Goal: Information Seeking & Learning: Learn about a topic

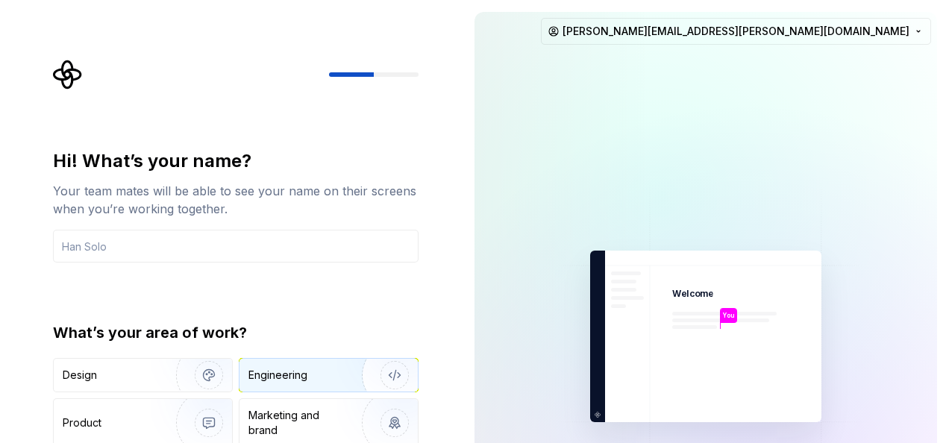
click at [285, 370] on div "Engineering" at bounding box center [277, 375] width 59 height 15
click at [706, 281] on img at bounding box center [706, 337] width 336 height 392
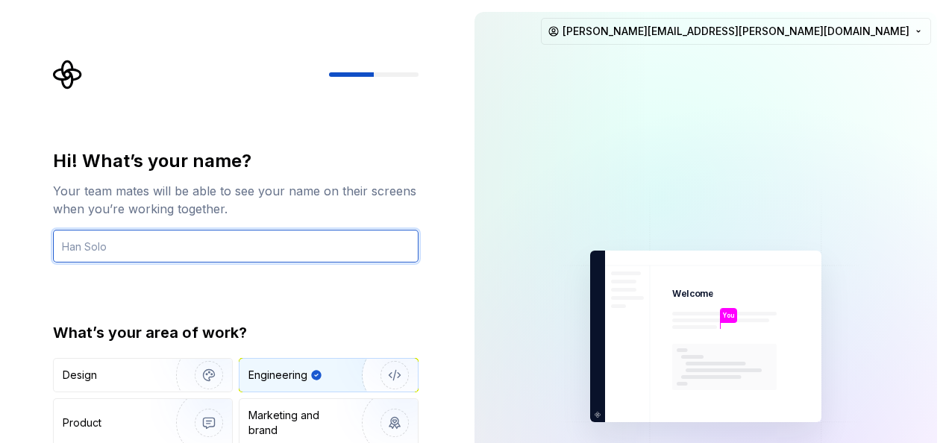
click at [136, 248] on input "text" at bounding box center [235, 246] width 365 height 33
type input "s"
type input "Som"
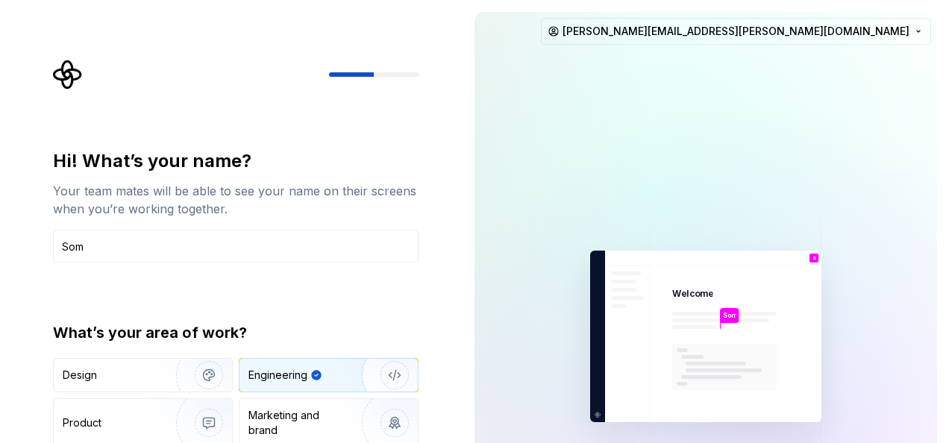
click at [391, 382] on img "button" at bounding box center [384, 375] width 95 height 100
click at [323, 373] on div "Engineering" at bounding box center [315, 375] width 134 height 15
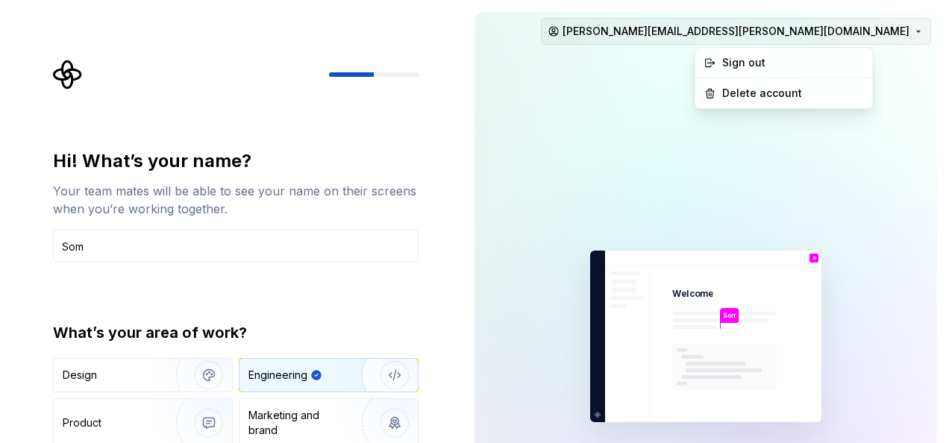
click at [920, 31] on html "Hi! What’s your name? Your team mates will be able to see your name on their sc…" at bounding box center [474, 221] width 949 height 443
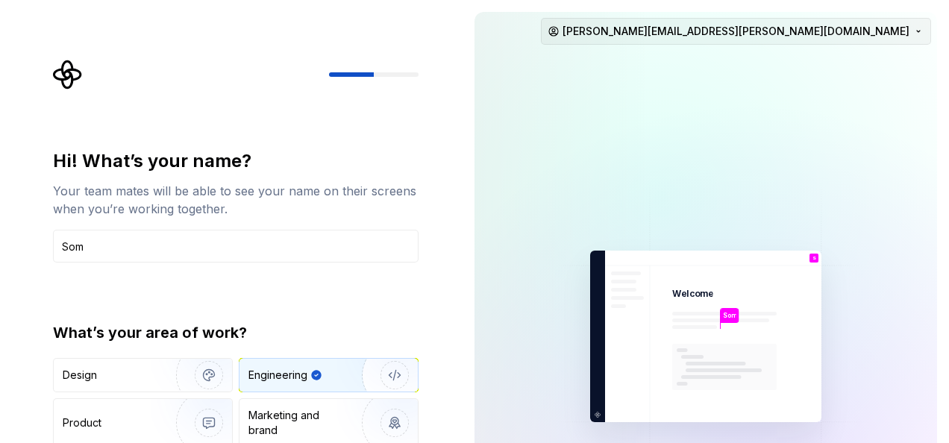
click at [920, 31] on html "Hi! What’s your name? Your team mates will be able to see your name on their sc…" at bounding box center [474, 221] width 949 height 443
click at [201, 371] on img "button" at bounding box center [198, 375] width 95 height 100
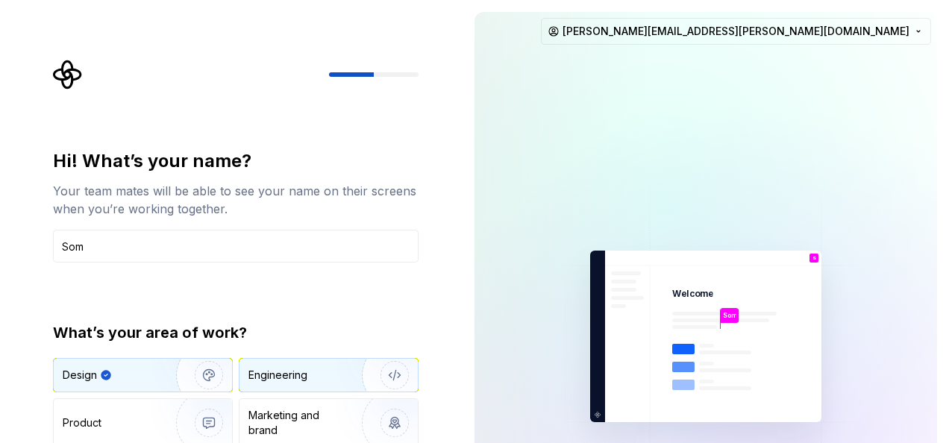
click at [283, 371] on div "Engineering" at bounding box center [277, 375] width 59 height 15
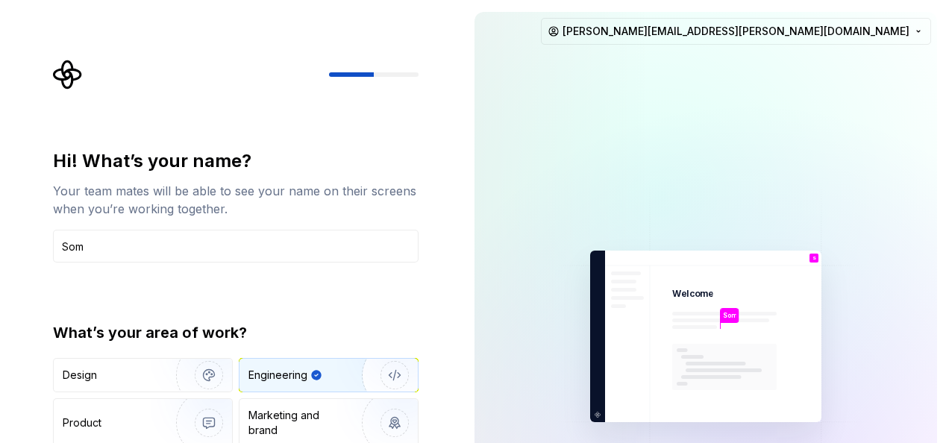
type button "Engineering"
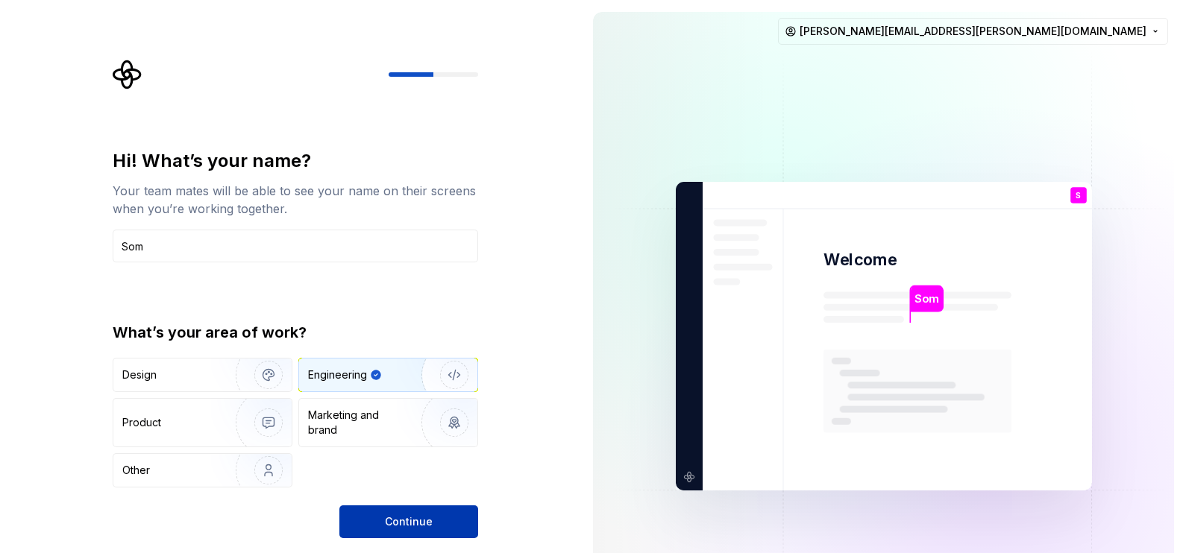
click at [400, 442] on span "Continue" at bounding box center [409, 522] width 48 height 15
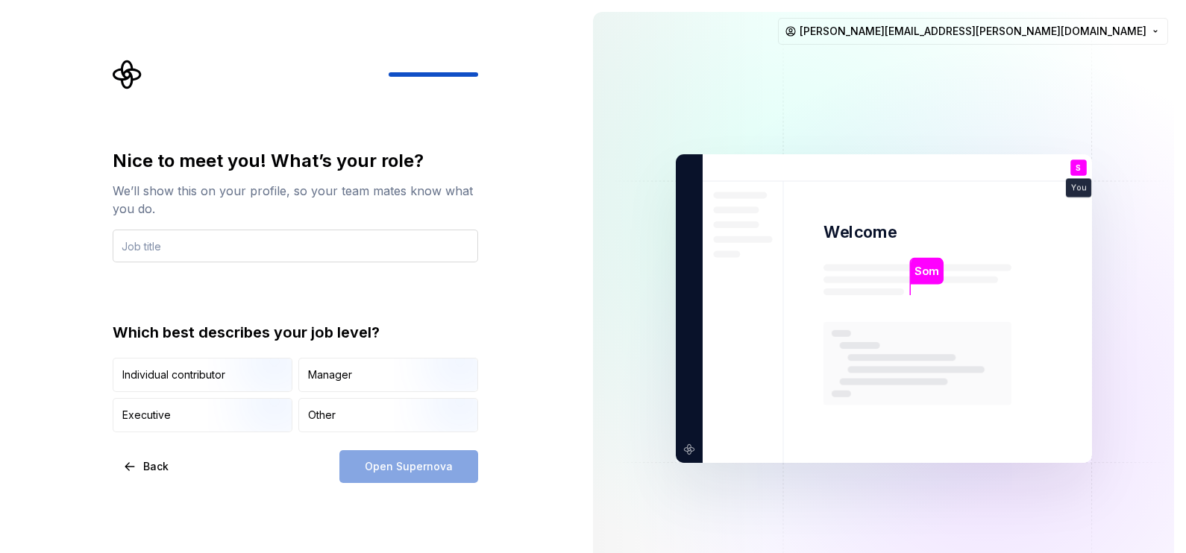
click at [359, 262] on input "text" at bounding box center [295, 246] width 365 height 33
click at [345, 254] on input "text" at bounding box center [295, 246] width 365 height 33
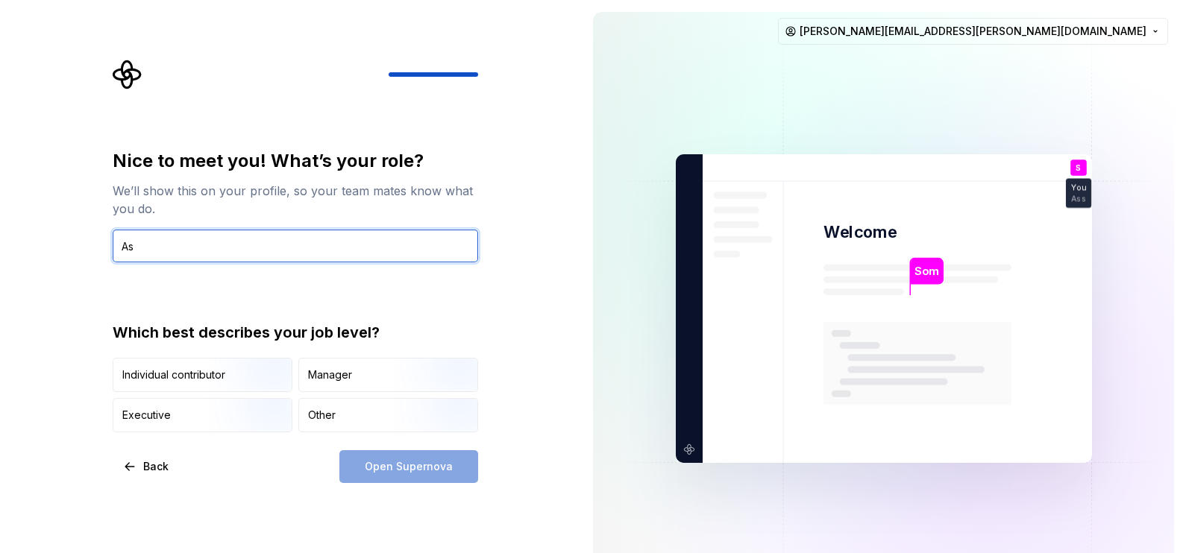
type input "A"
paste input "Associate Software Engineer"
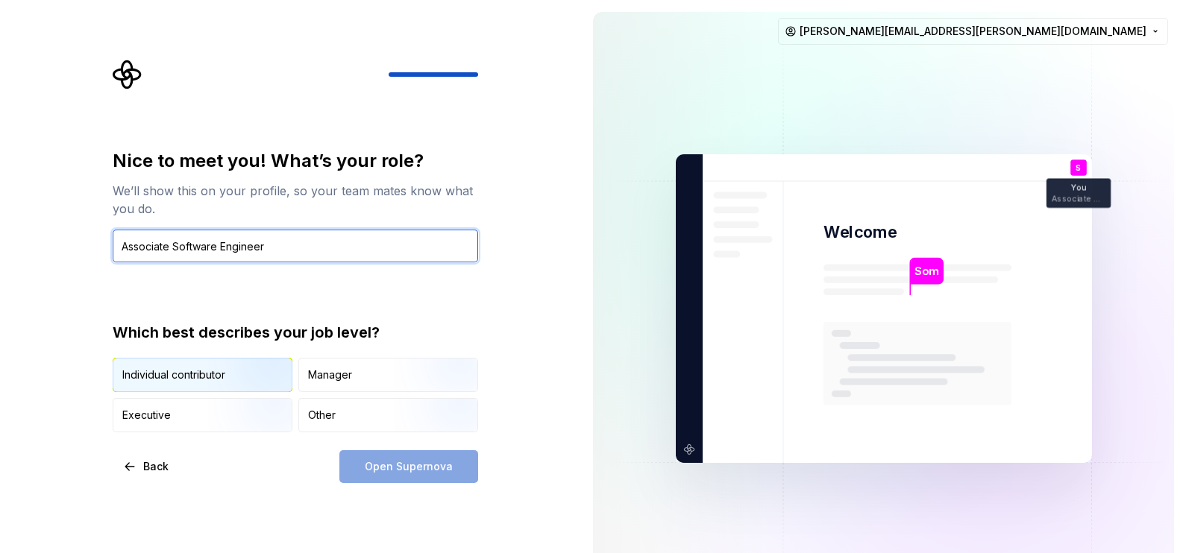
type input "Associate Software Engineer"
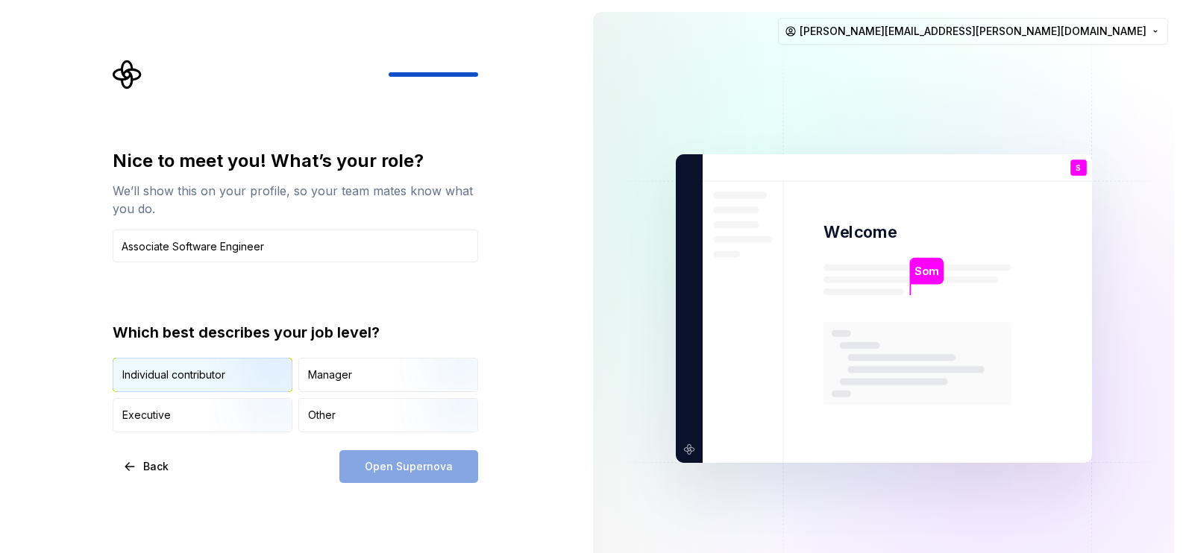
click at [242, 369] on img "button" at bounding box center [255, 394] width 95 height 100
click at [427, 442] on span "Open Supernova" at bounding box center [409, 466] width 88 height 15
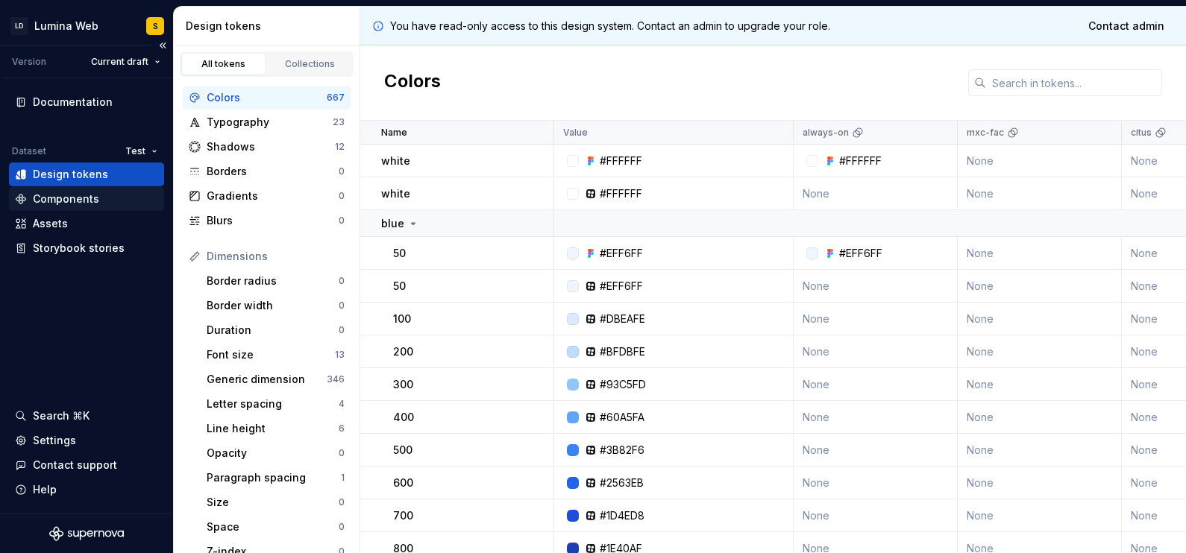
click at [68, 192] on div "Components" at bounding box center [66, 199] width 66 height 15
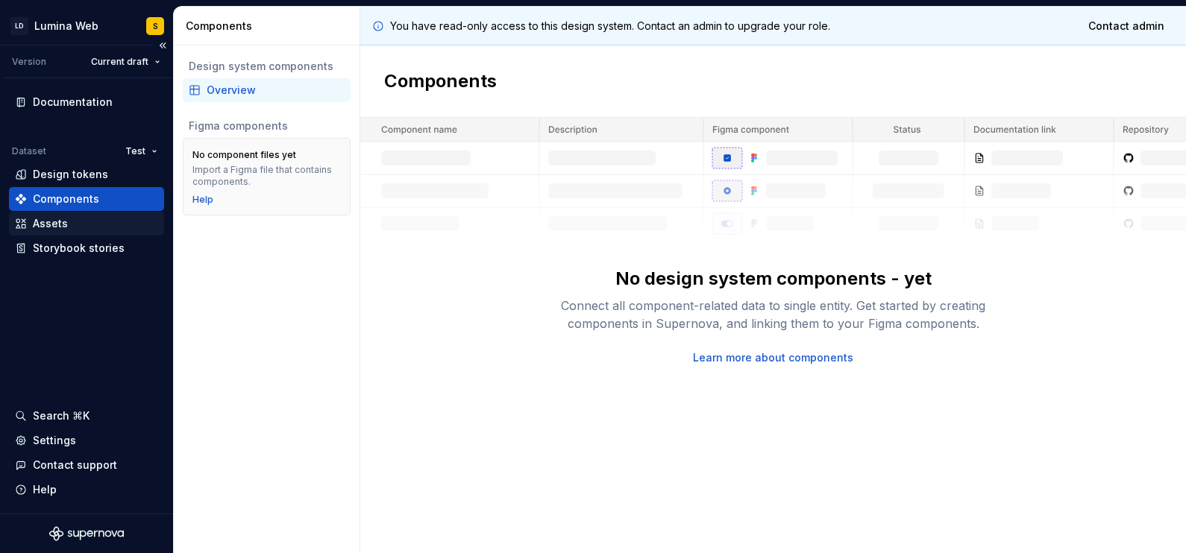
click at [63, 224] on div "Assets" at bounding box center [50, 223] width 35 height 15
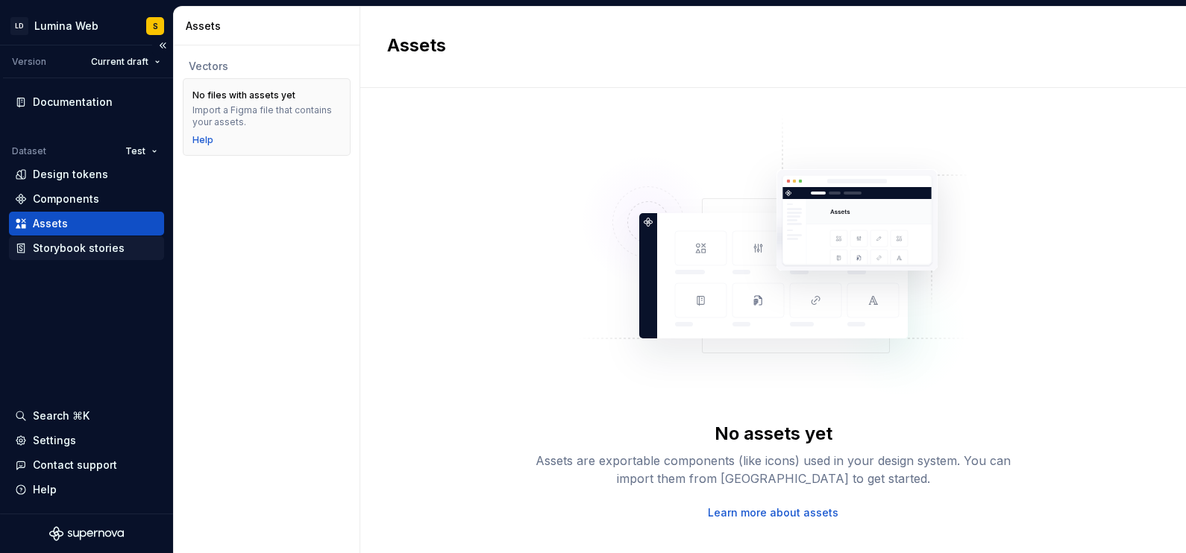
click at [72, 246] on div "Storybook stories" at bounding box center [79, 248] width 92 height 15
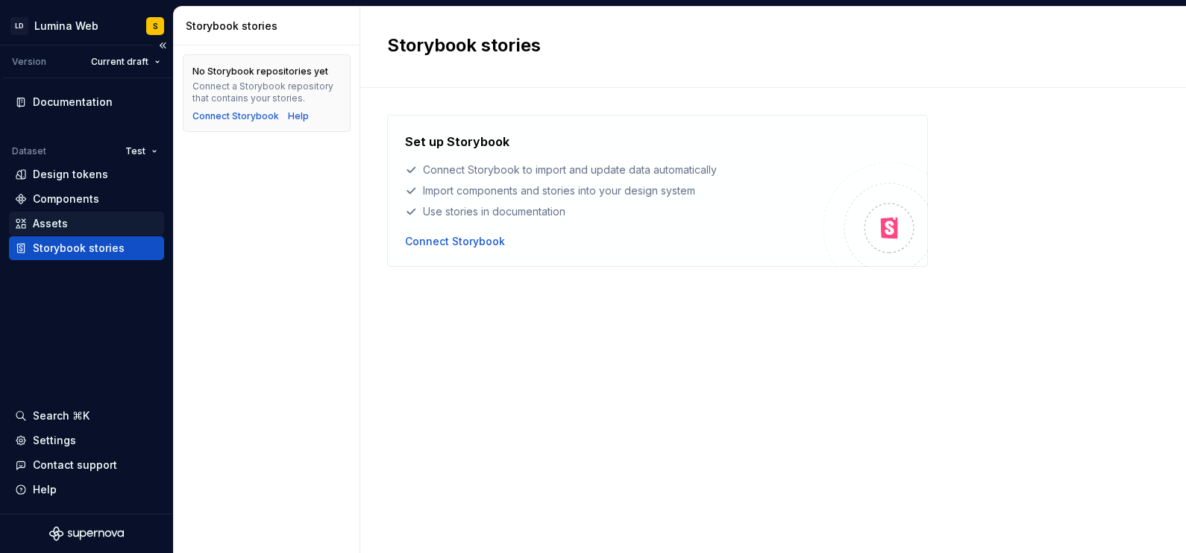
click at [66, 214] on div "Assets" at bounding box center [86, 224] width 155 height 24
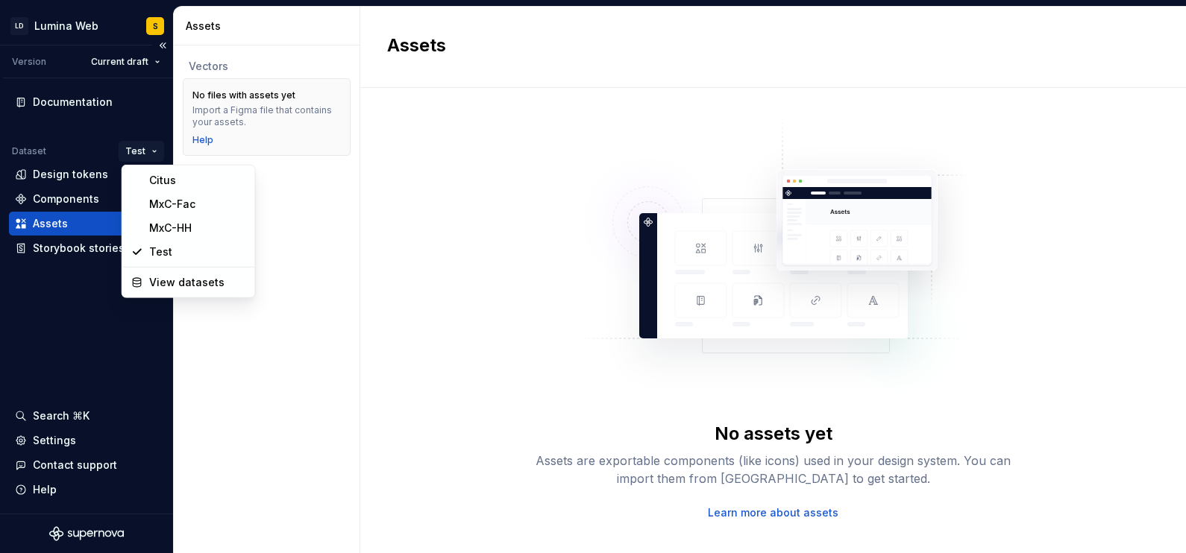
click at [154, 150] on html "LD Lumina Web S Version Current draft Documentation Dataset Test Design tokens …" at bounding box center [593, 276] width 1186 height 553
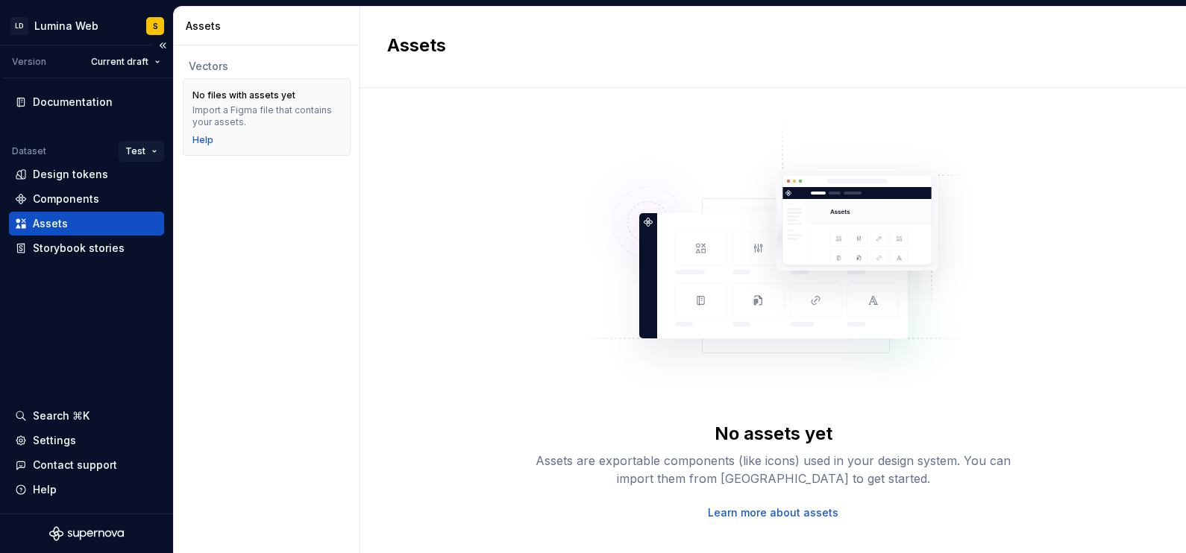
click at [154, 150] on html "LD Lumina Web S Version Current draft Documentation Dataset Test Design tokens …" at bounding box center [593, 276] width 1186 height 553
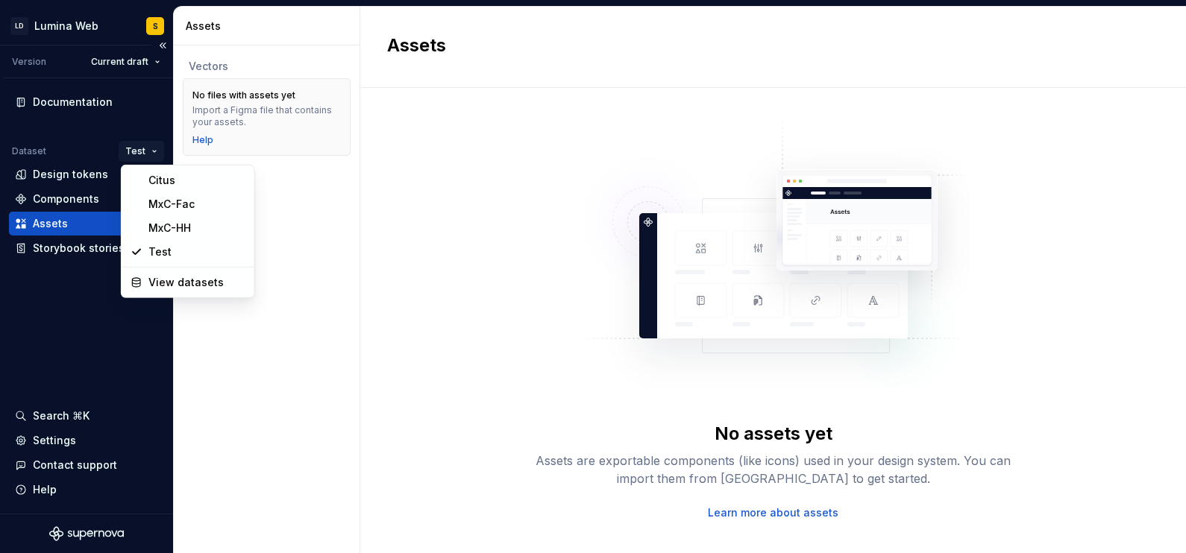
click at [154, 150] on html "LD Lumina Web S Version Current draft Documentation Dataset Test Design tokens …" at bounding box center [593, 276] width 1186 height 553
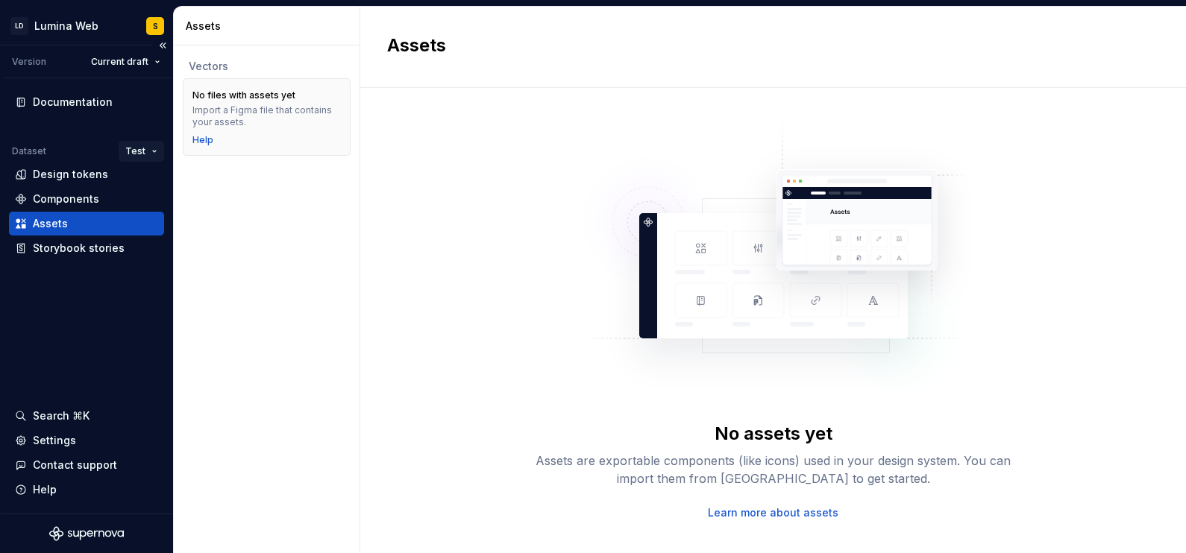
click at [154, 150] on html "LD Lumina Web S Version Current draft Documentation Dataset Test Design tokens …" at bounding box center [593, 276] width 1186 height 553
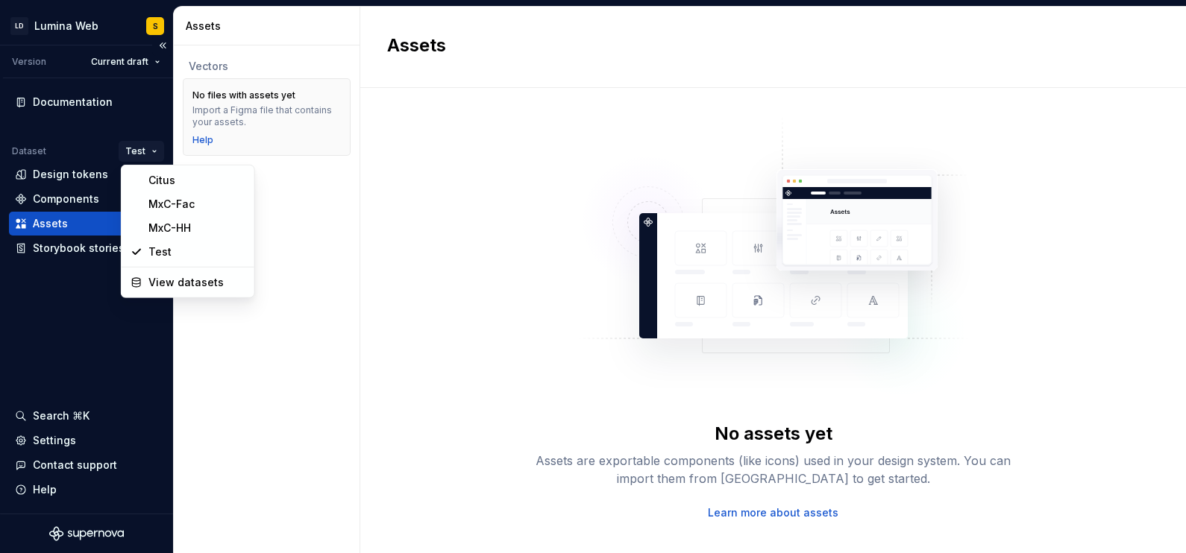
click at [146, 147] on html "LD Lumina Web S Version Current draft Documentation Dataset Test Design tokens …" at bounding box center [593, 276] width 1186 height 553
click at [167, 271] on div "View datasets" at bounding box center [188, 283] width 127 height 24
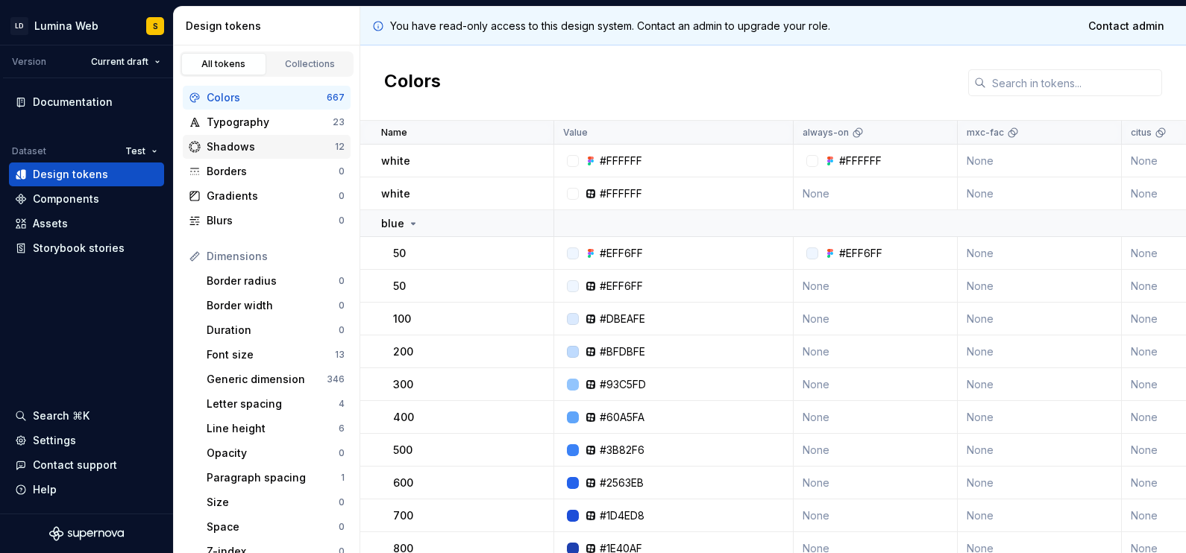
click at [246, 146] on div "Shadows" at bounding box center [271, 146] width 128 height 15
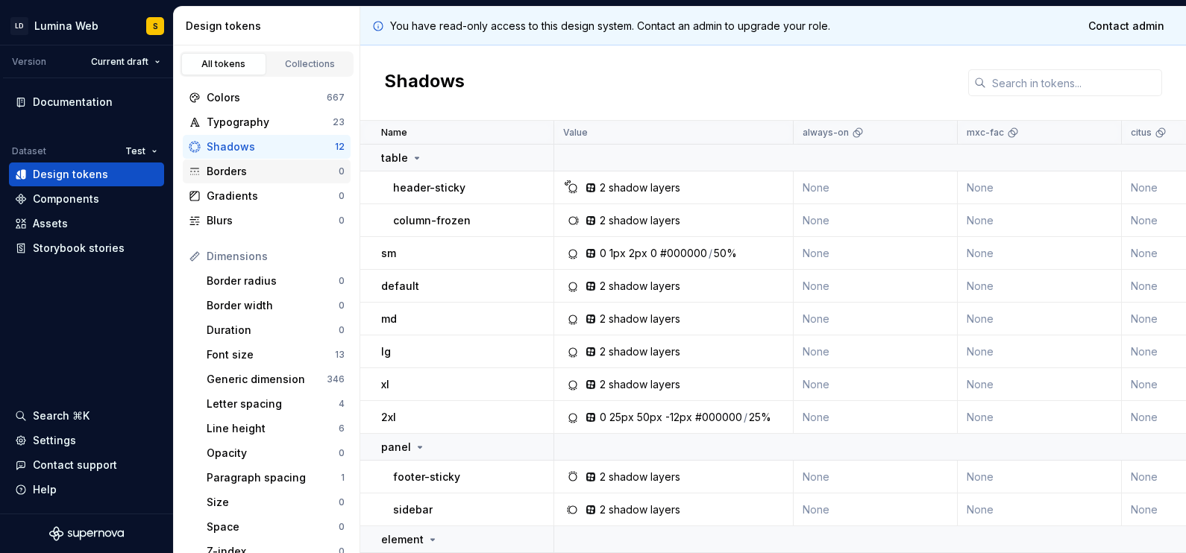
click at [258, 169] on div "Borders" at bounding box center [273, 171] width 132 height 15
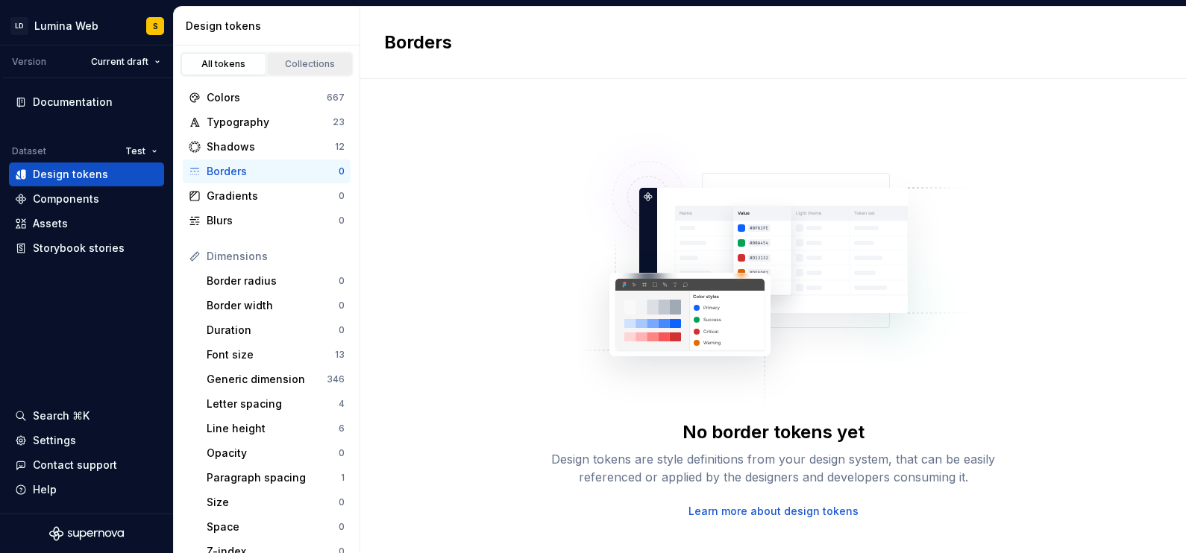
click at [284, 61] on div "Collections" at bounding box center [310, 64] width 75 height 12
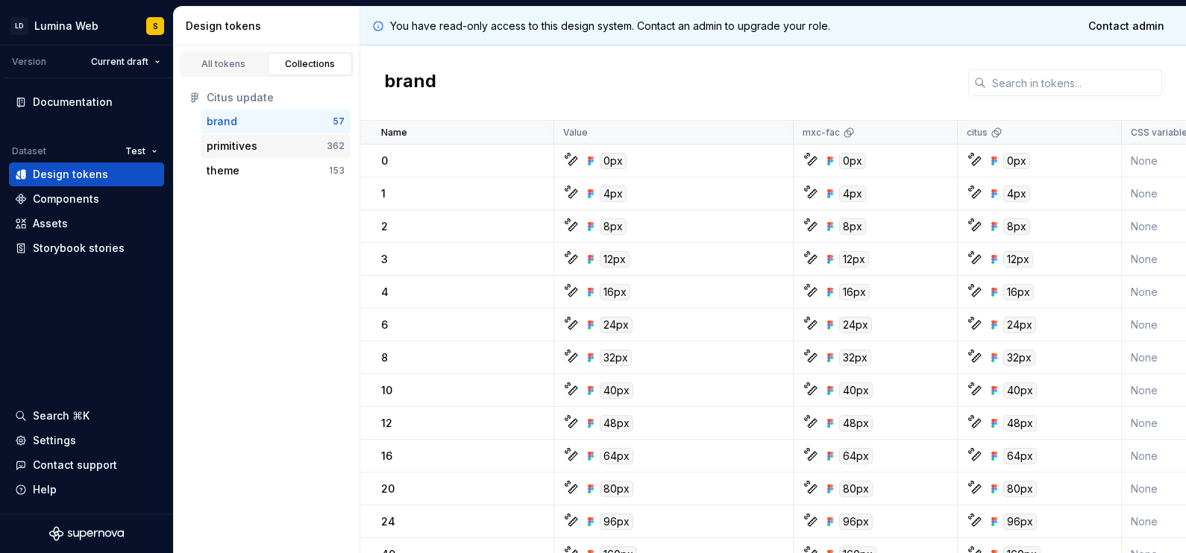
click at [246, 149] on div "primitives" at bounding box center [232, 146] width 51 height 15
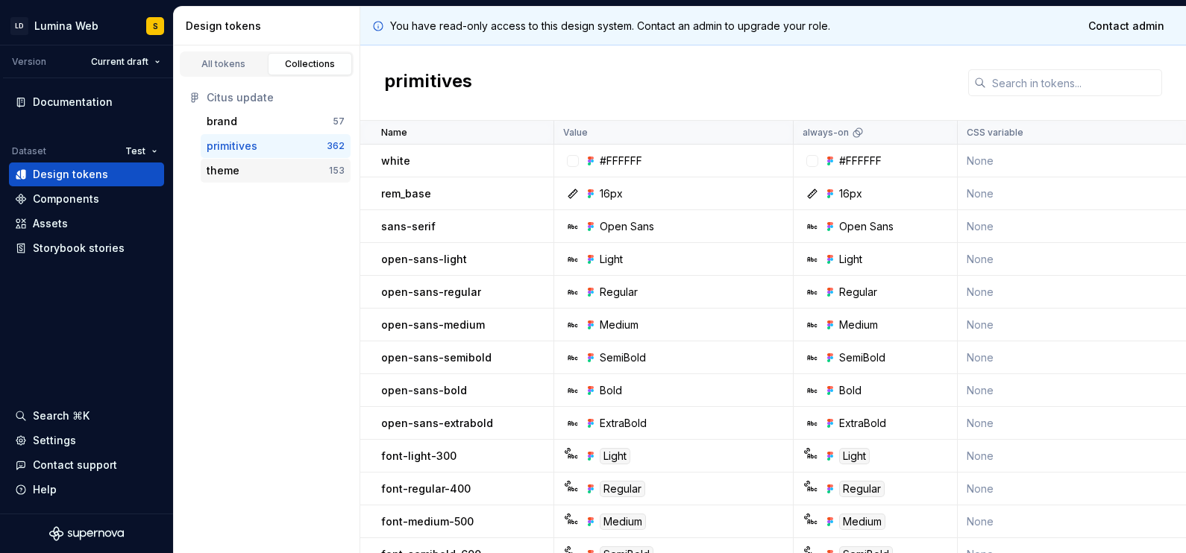
click at [222, 169] on div "theme" at bounding box center [223, 170] width 33 height 15
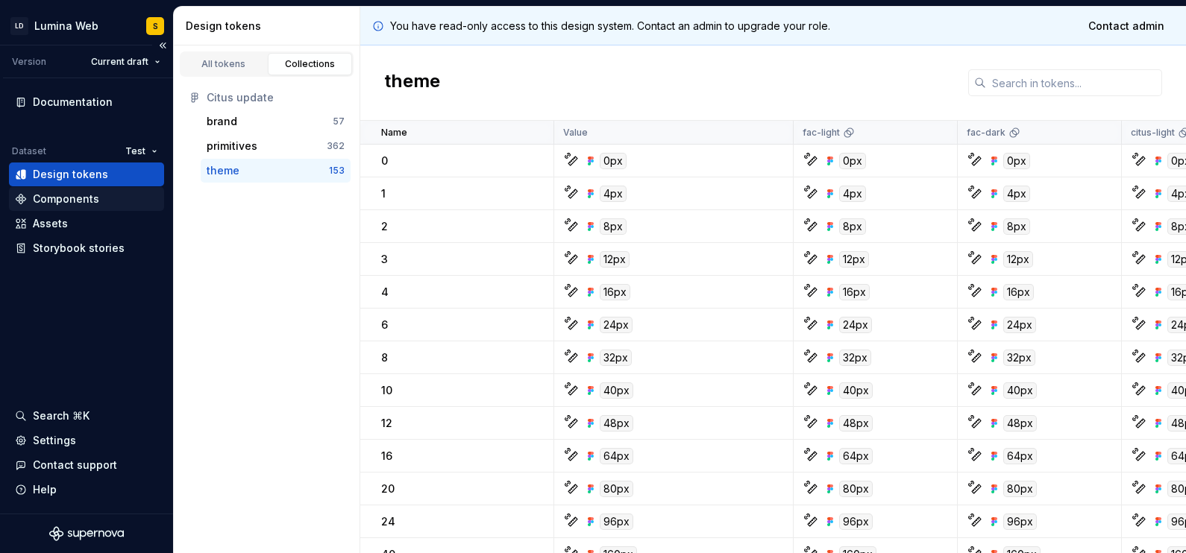
click at [79, 195] on div "Components" at bounding box center [66, 199] width 66 height 15
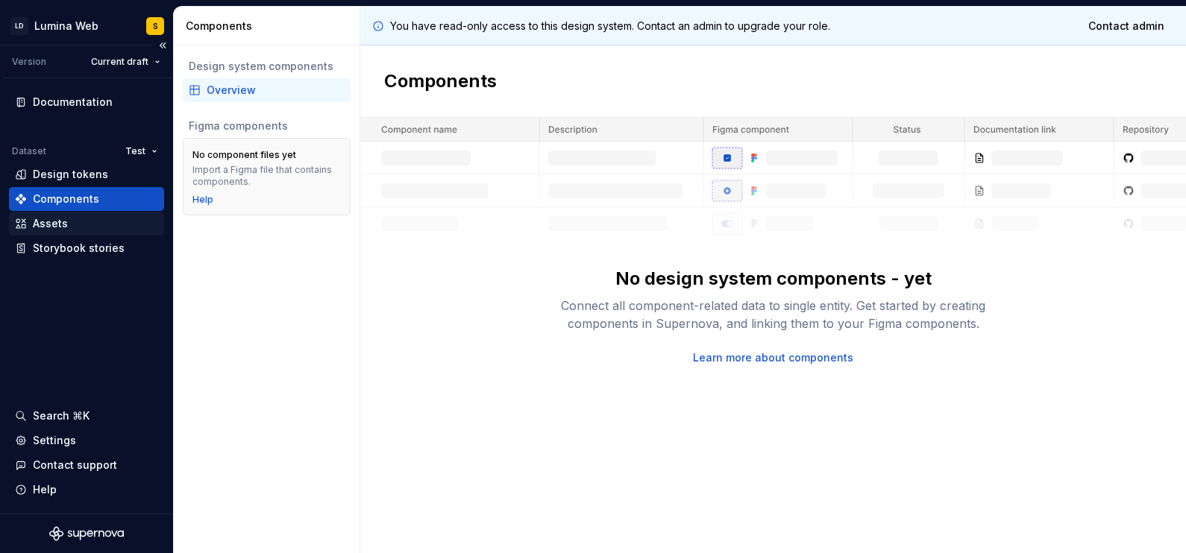
click at [75, 223] on div "Assets" at bounding box center [86, 223] width 143 height 15
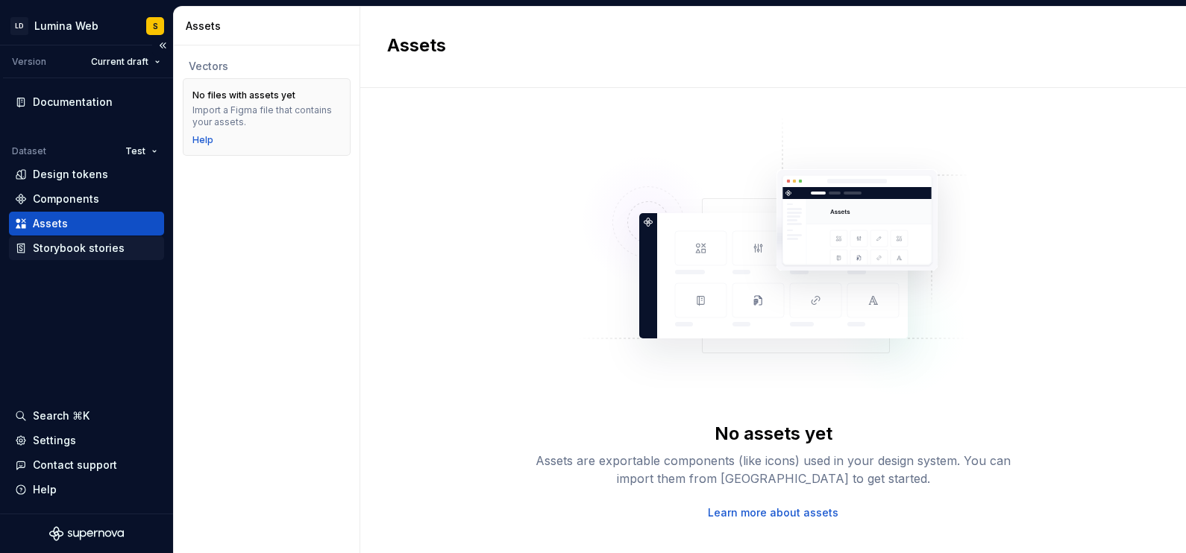
click at [98, 246] on div "Storybook stories" at bounding box center [79, 248] width 92 height 15
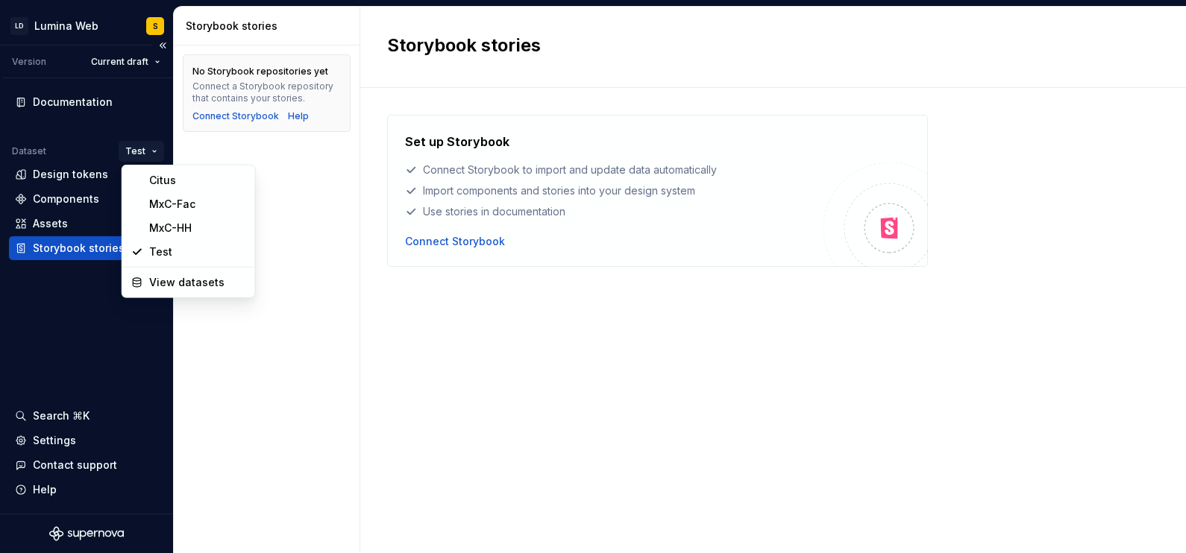
click at [152, 149] on html "LD Lumina Web S Version Current draft Documentation Dataset Test Design tokens …" at bounding box center [593, 276] width 1186 height 553
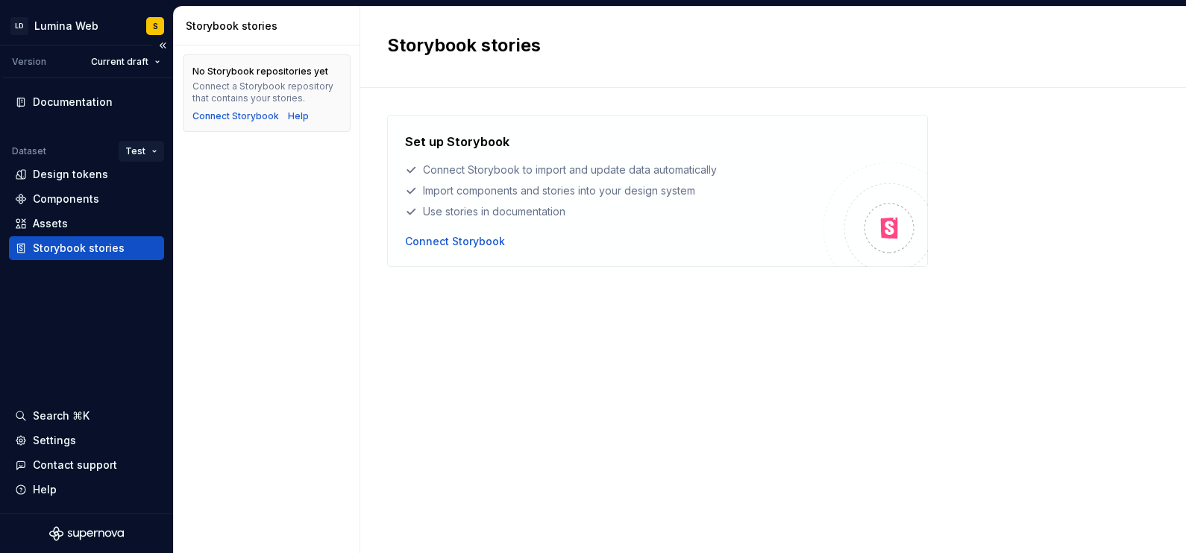
click at [152, 149] on html "LD Lumina Web S Version Current draft Documentation Dataset Test Design tokens …" at bounding box center [593, 276] width 1186 height 553
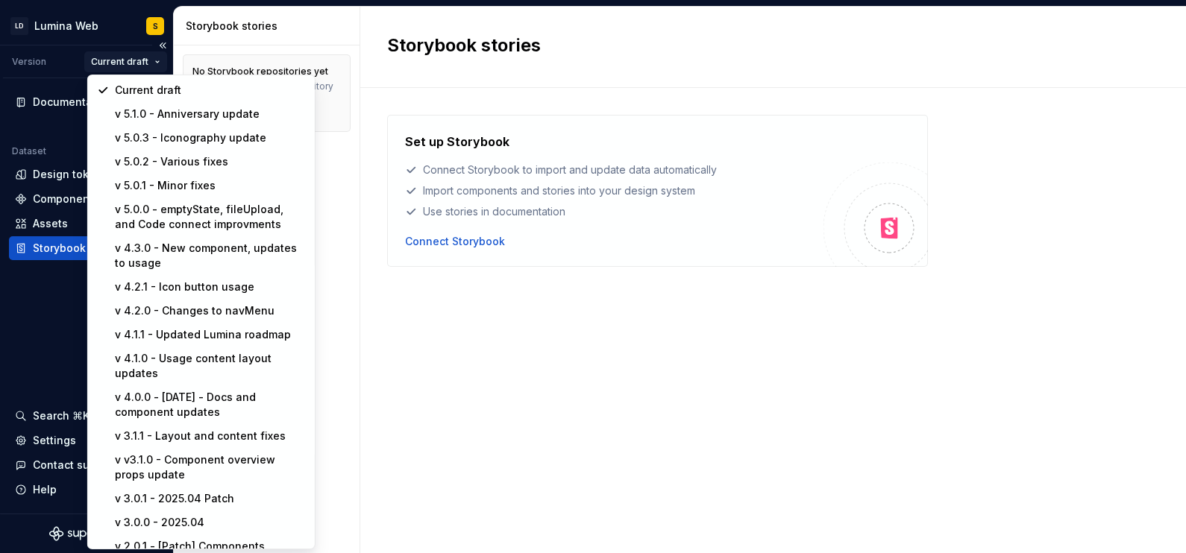
click at [157, 57] on html "LD Lumina Web S Version Current draft Documentation Dataset Test Design tokens …" at bounding box center [593, 276] width 1186 height 553
click at [235, 330] on div "v 4.1.1 - Updated Lumina roadmap" at bounding box center [210, 334] width 191 height 15
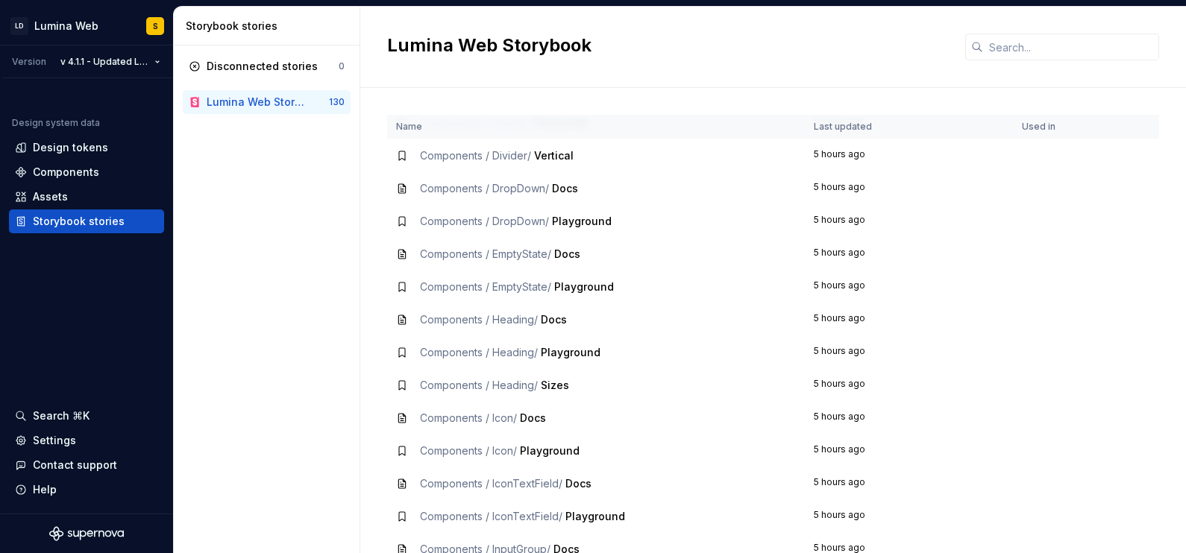
scroll to position [1334, 0]
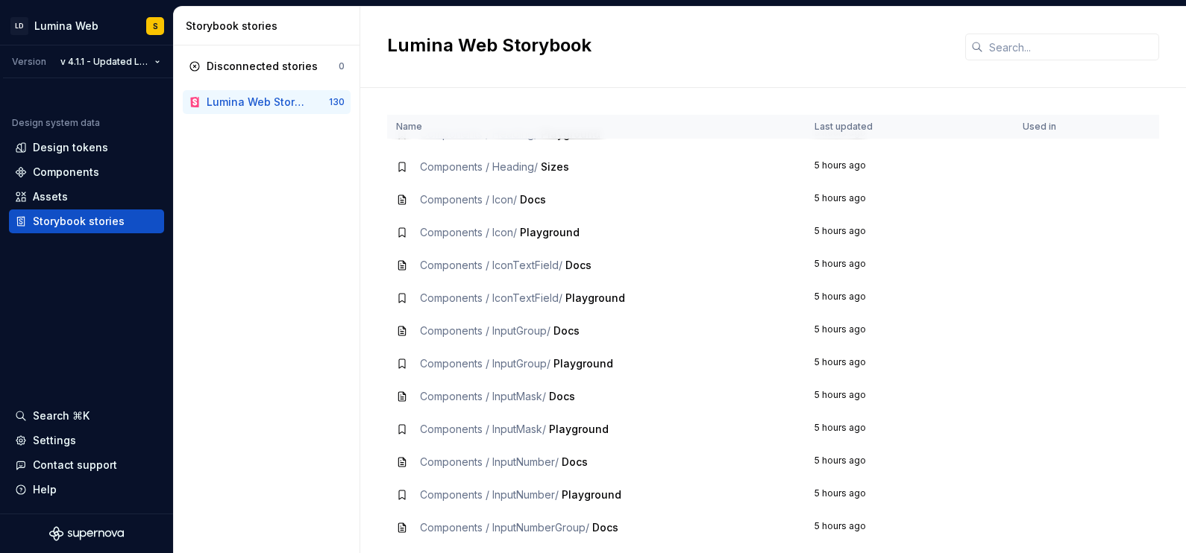
click at [532, 203] on span "Docs" at bounding box center [533, 199] width 26 height 13
click at [398, 198] on icon at bounding box center [402, 200] width 12 height 12
click at [538, 190] on td "Components / Icon / Docs" at bounding box center [596, 199] width 418 height 33
click at [533, 193] on span "Docs" at bounding box center [533, 199] width 26 height 13
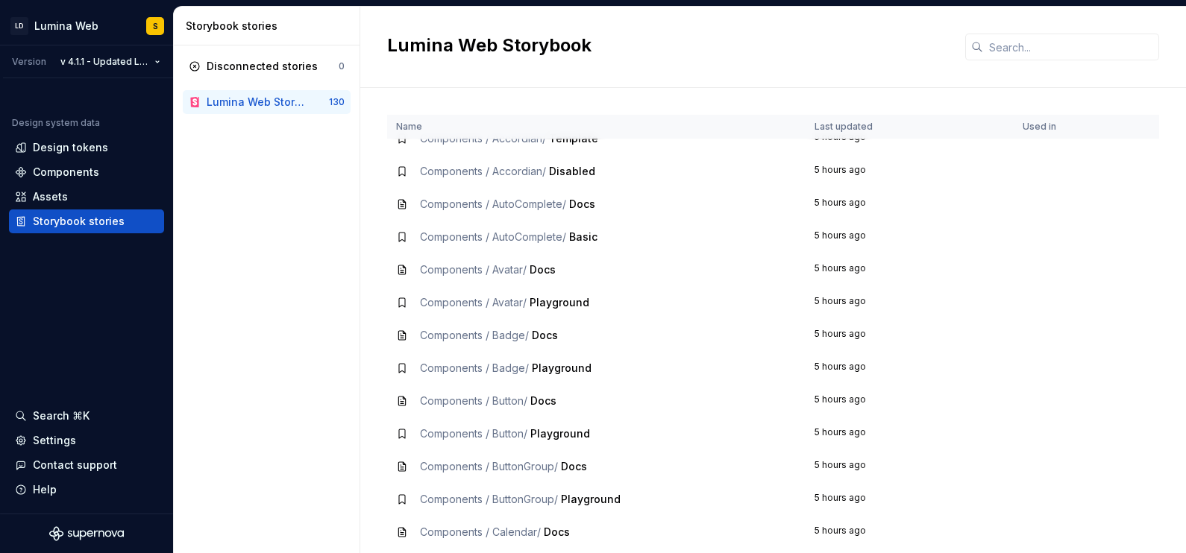
scroll to position [0, 0]
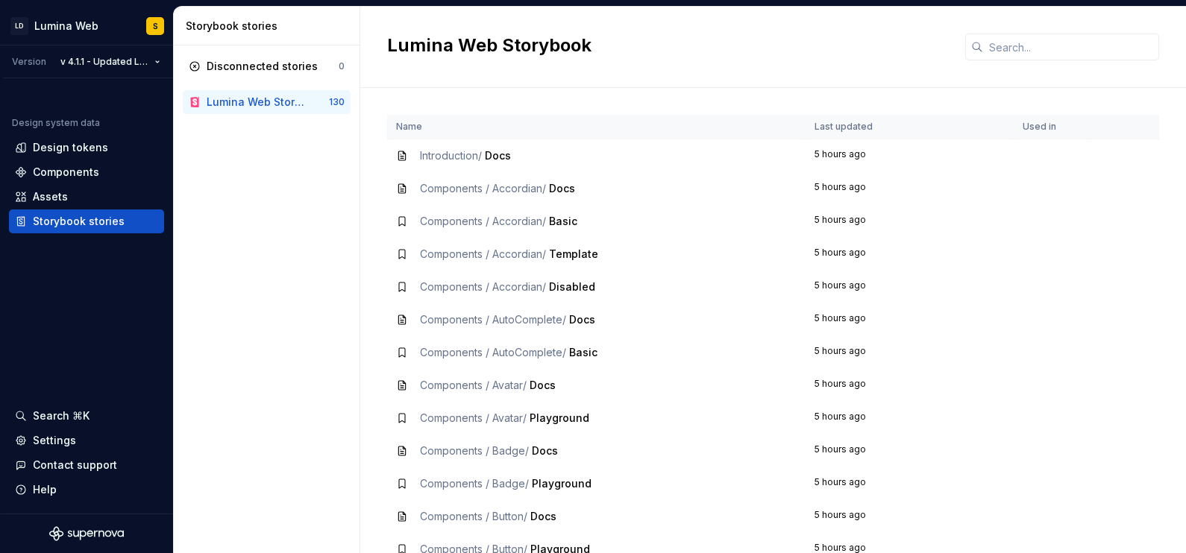
click at [550, 185] on div "Components / Accordian / Docs" at bounding box center [497, 188] width 155 height 15
click at [948, 43] on input "text" at bounding box center [1071, 47] width 176 height 27
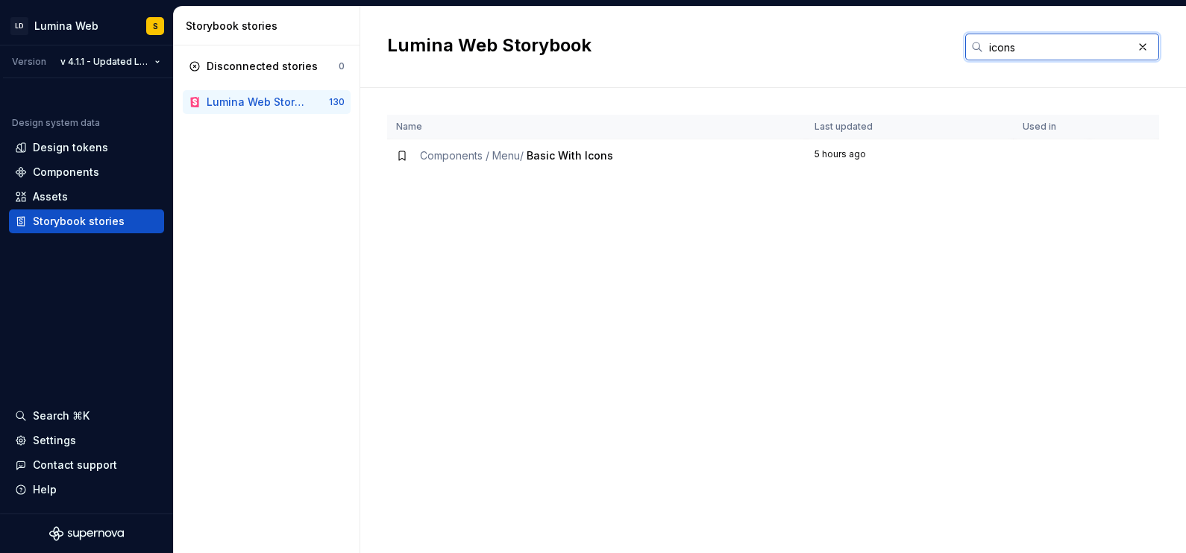
type input "icons"
click at [571, 154] on span "Basic With Icons" at bounding box center [570, 155] width 87 height 13
click at [451, 154] on span "Components / Menu /" at bounding box center [472, 155] width 104 height 13
click at [79, 148] on div "Design tokens" at bounding box center [70, 147] width 75 height 15
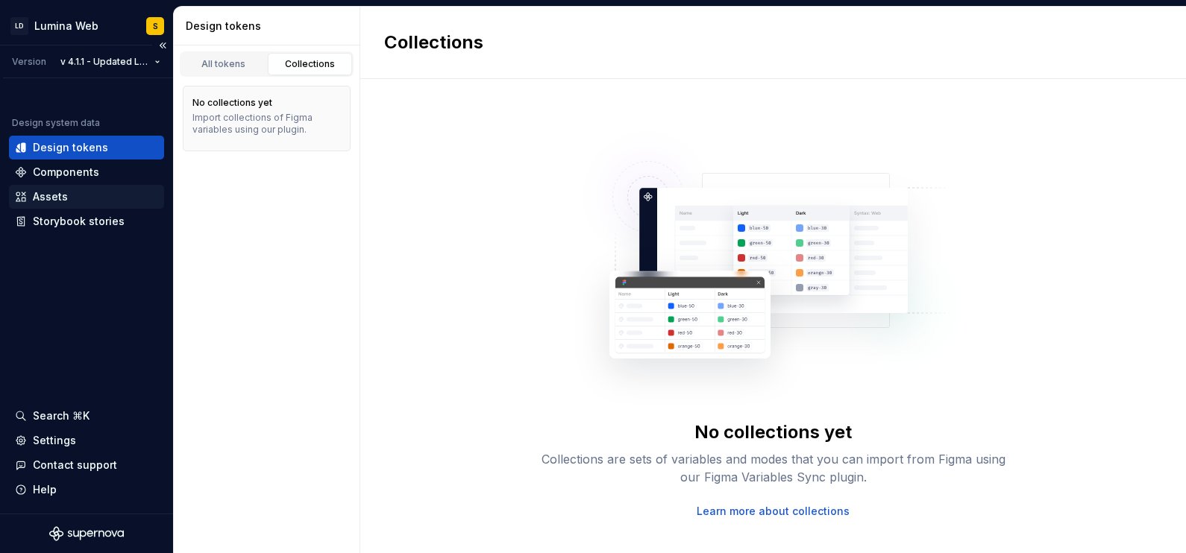
click at [72, 195] on div "Assets" at bounding box center [86, 196] width 143 height 15
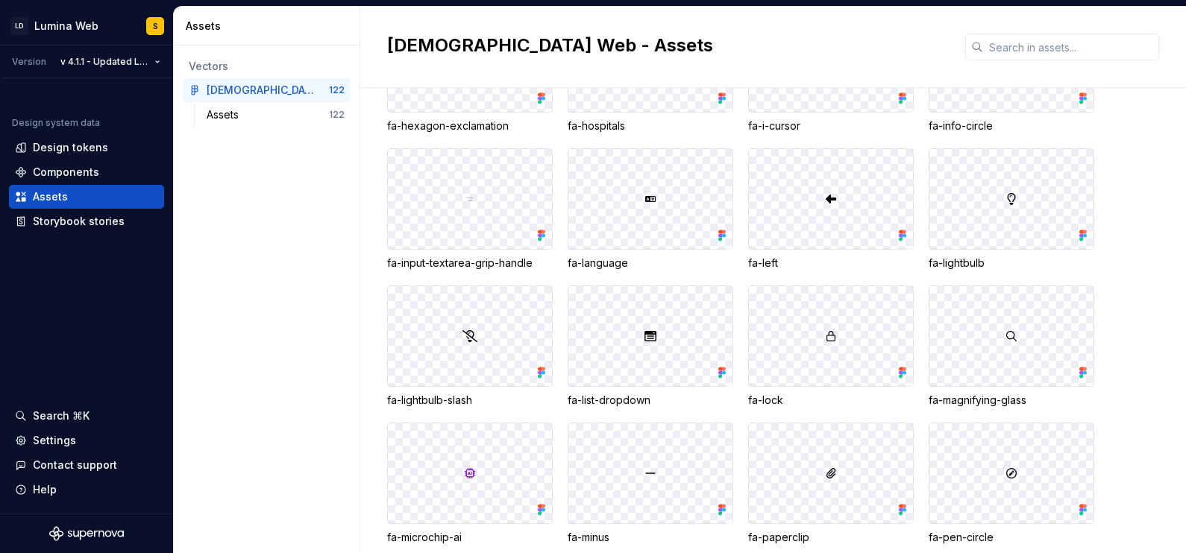
scroll to position [2560, 0]
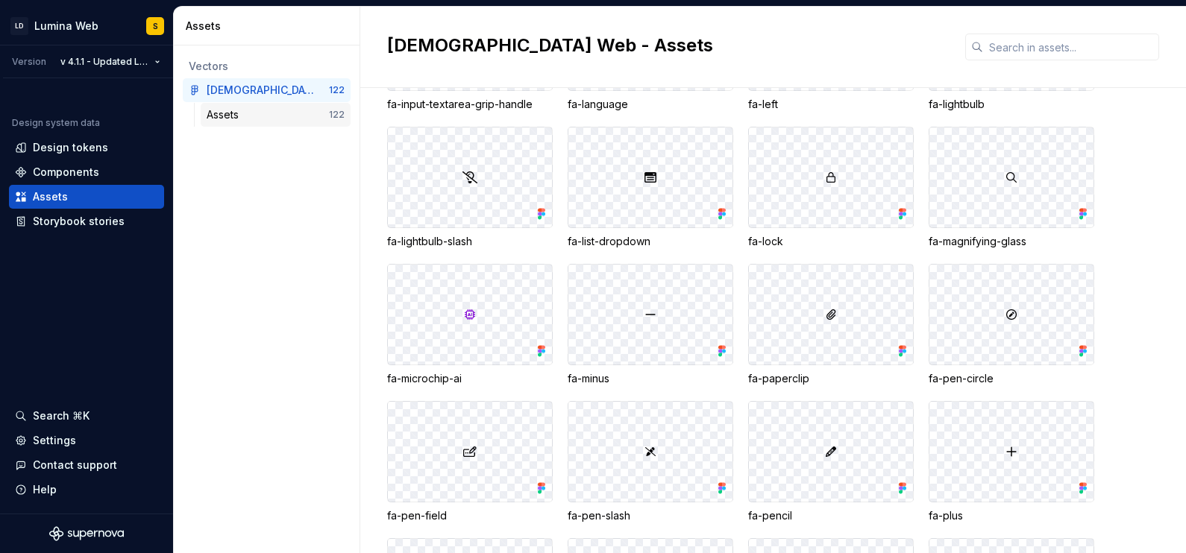
click at [213, 108] on div "Assets" at bounding box center [226, 114] width 38 height 15
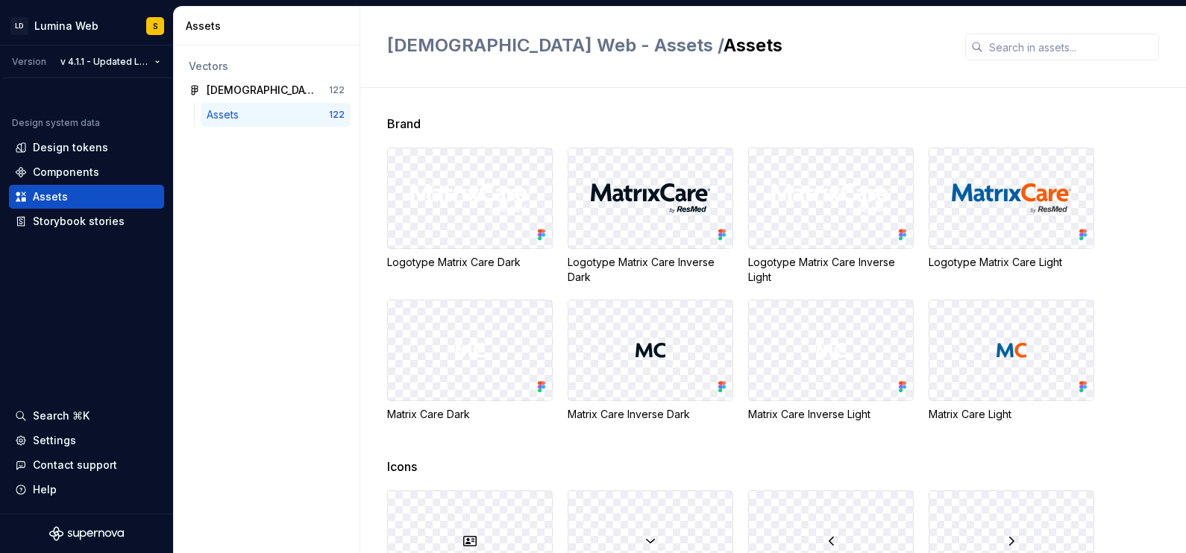
click at [631, 236] on div at bounding box center [650, 198] width 164 height 100
